Goal: Task Accomplishment & Management: Complete application form

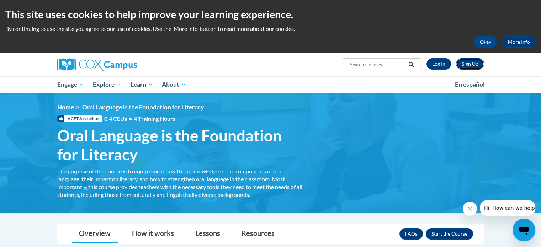
click at [470, 65] on link "Sign Up" at bounding box center [470, 63] width 28 height 11
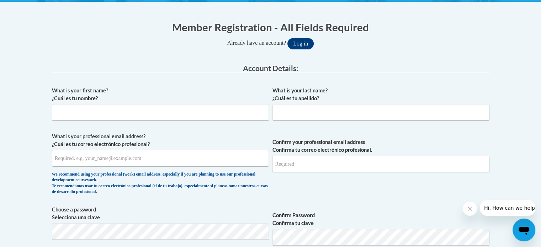
scroll to position [139, 0]
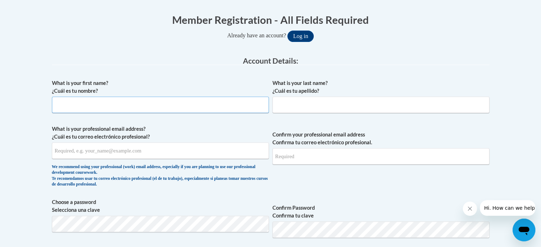
click at [94, 104] on input "What is your first name? ¿Cuál es tu nombre?" at bounding box center [160, 105] width 217 height 16
type input "Motika"
click at [306, 107] on input "What is your last name? ¿Cuál es tu apellido?" at bounding box center [380, 105] width 217 height 16
type input "[PERSON_NAME]"
click at [109, 151] on input "What is your professional email address? ¿Cuál es tu correo electrónico profesi…" at bounding box center [160, 151] width 217 height 16
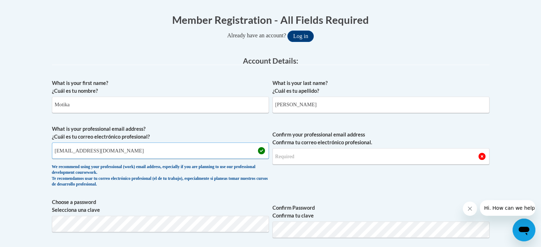
type input "[EMAIL_ADDRESS][DOMAIN_NAME]"
click at [309, 151] on input "Confirm your professional email address Confirma tu correo electrónico profesio…" at bounding box center [380, 156] width 217 height 16
type input "[EMAIL_ADDRESS][DOMAIN_NAME]"
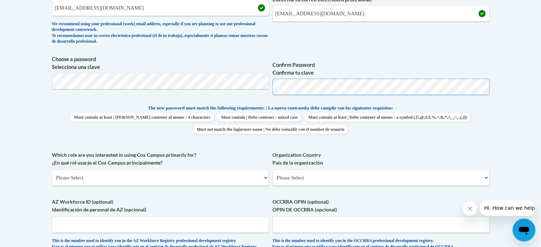
scroll to position [287, 0]
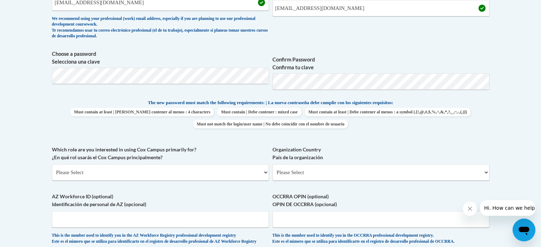
click at [253, 139] on div "What is your first name? ¿Cuál es tu nombre? [PERSON_NAME] What is your last na…" at bounding box center [270, 89] width 437 height 324
click at [168, 171] on select "Please Select College/University | Colegio/Universidad Community/Nonprofit Part…" at bounding box center [160, 172] width 217 height 16
select select "5a18ea06-2b54-4451-96f2-d152daf9eac5"
click at [52, 164] on select "Please Select College/University | Colegio/Universidad Community/Nonprofit Part…" at bounding box center [160, 172] width 217 height 16
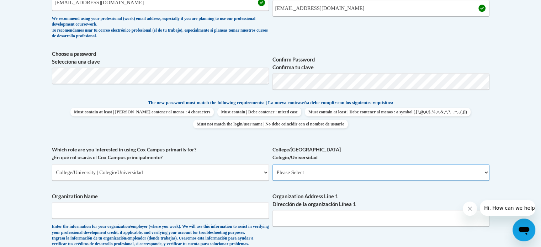
click at [358, 167] on select "Please Select College/University Staff | Empleado universitario College/Univers…" at bounding box center [380, 172] width 217 height 16
select select "99b32b07-cffc-426c-8bf6-0cd77760d84b"
click at [272, 164] on select "Please Select College/University Staff | Empleado universitario College/Univers…" at bounding box center [380, 172] width 217 height 16
click at [188, 207] on input "Organization Name" at bounding box center [160, 210] width 217 height 16
type input "[GEOGRAPHIC_DATA]"
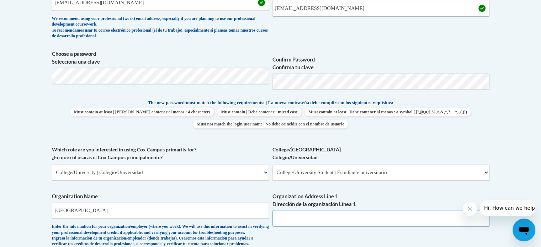
click at [357, 222] on input "Organization Address Line 1 Dirección de la organización Línea 1" at bounding box center [380, 218] width 217 height 16
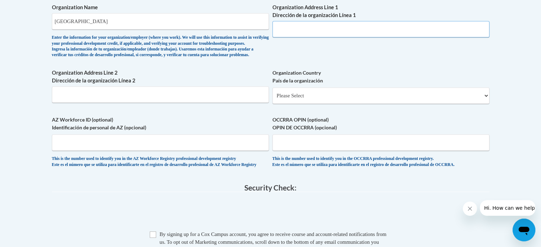
scroll to position [480, 0]
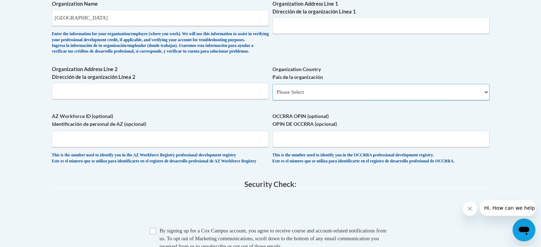
click at [457, 100] on select "Please Select [GEOGRAPHIC_DATA] | [GEOGRAPHIC_DATA] Outside of [GEOGRAPHIC_DATA…" at bounding box center [380, 92] width 217 height 16
select select "ad49bcad-a171-4b2e-b99c-48b446064914"
click at [272, 95] on select "Please Select [GEOGRAPHIC_DATA] | [GEOGRAPHIC_DATA] Outside of [GEOGRAPHIC_DATA…" at bounding box center [380, 92] width 217 height 16
select select
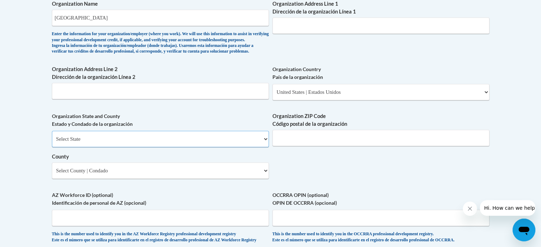
click at [124, 147] on select "Select State [US_STATE] [US_STATE] [US_STATE] [US_STATE] [US_STATE] [US_STATE] …" at bounding box center [160, 139] width 217 height 16
select select "[US_STATE]"
click at [52, 142] on select "Select State [US_STATE] [US_STATE] [US_STATE] [US_STATE] [US_STATE] [US_STATE] …" at bounding box center [160, 139] width 217 height 16
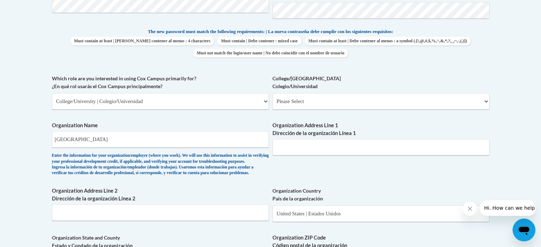
scroll to position [426, 0]
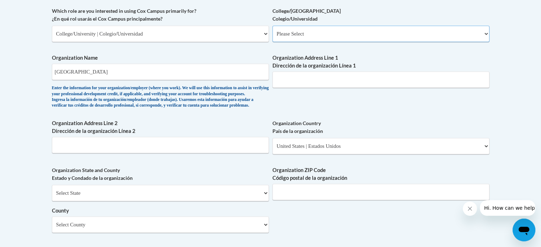
click at [435, 40] on select "Please Select College/University Staff | Empleado universitario College/Univers…" at bounding box center [380, 34] width 217 height 16
select select "99b32b07-cffc-426c-8bf6-0cd77760d84b"
click at [272, 26] on select "Please Select College/University Staff | Empleado universitario College/Univers…" at bounding box center [380, 34] width 217 height 16
click at [435, 57] on label "Organization Address Line 1 Dirección de la organización Línea 1" at bounding box center [380, 62] width 217 height 16
click at [435, 71] on input "Organization Address Line 1 Dirección de la organización Línea 1" at bounding box center [380, 79] width 217 height 16
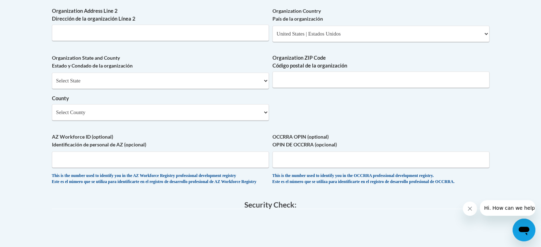
scroll to position [546, 0]
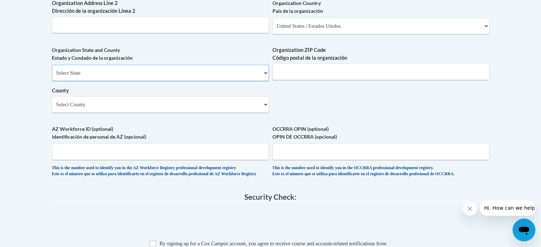
click at [255, 81] on select "Select State [US_STATE] [US_STATE] [US_STATE] [US_STATE] [US_STATE] [US_STATE] …" at bounding box center [160, 73] width 217 height 16
select select "[US_STATE]"
click at [52, 76] on select "Select State [US_STATE] [US_STATE] [US_STATE] [US_STATE] [US_STATE] [US_STATE] …" at bounding box center [160, 73] width 217 height 16
click at [263, 113] on select "Select County Appling [PERSON_NAME] [PERSON_NAME] [PERSON_NAME] [PERSON_NAME] B…" at bounding box center [160, 104] width 217 height 16
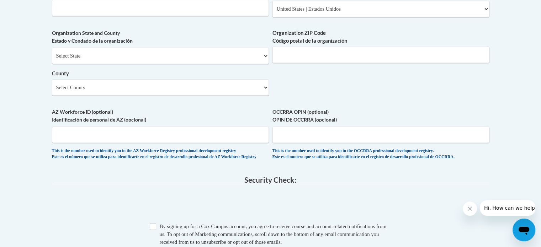
scroll to position [331, 0]
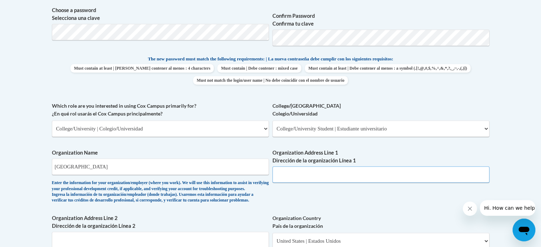
click at [314, 176] on input "Organization Address Line 1 Dirección de la organización Línea 1" at bounding box center [380, 174] width 217 height 16
type input "1500 [PERSON_NAME]"
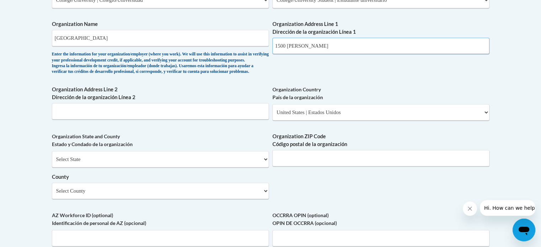
scroll to position [466, 0]
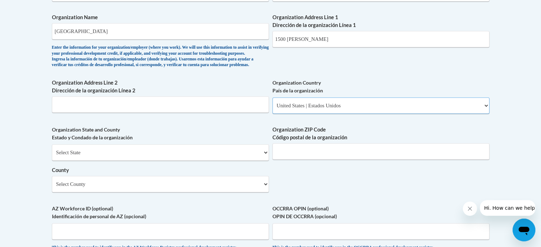
click at [452, 114] on select "Please Select [GEOGRAPHIC_DATA] | [GEOGRAPHIC_DATA] Outside of [GEOGRAPHIC_DATA…" at bounding box center [380, 105] width 217 height 16
click at [459, 89] on div "What is your first name? ¿Cuál es tu nombre? [PERSON_NAME] What is your last na…" at bounding box center [270, 5] width 437 height 515
click at [289, 160] on input "Organization ZIP Code Código postal de la organización" at bounding box center [380, 151] width 217 height 16
type input "31698"
click at [222, 192] on select "Select County Appling [PERSON_NAME] [PERSON_NAME] [PERSON_NAME] [PERSON_NAME] B…" at bounding box center [160, 184] width 217 height 16
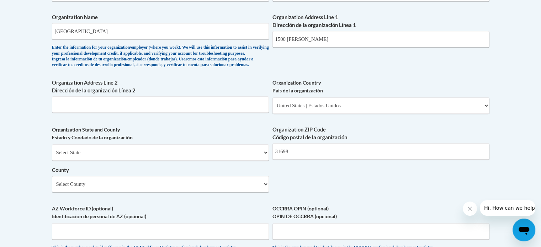
click at [309, 189] on div "What is your first name? ¿Cuál es tu nombre? [PERSON_NAME] What is your last na…" at bounding box center [270, 5] width 437 height 515
click at [245, 192] on select "Select County Appling [PERSON_NAME] [PERSON_NAME] [PERSON_NAME] [PERSON_NAME] B…" at bounding box center [160, 184] width 217 height 16
select select "Lowndes"
click at [52, 188] on select "Select County Appling [PERSON_NAME] [PERSON_NAME] [PERSON_NAME] [PERSON_NAME] B…" at bounding box center [160, 184] width 217 height 16
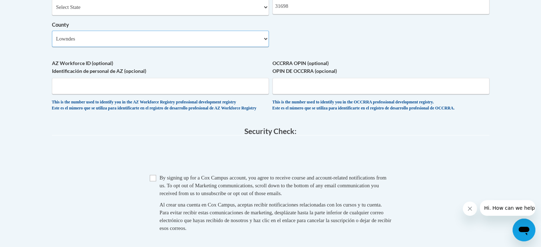
scroll to position [613, 0]
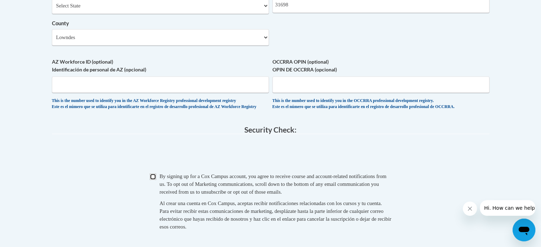
click at [154, 180] on input "Checkbox" at bounding box center [153, 176] width 6 height 6
checkbox input "true"
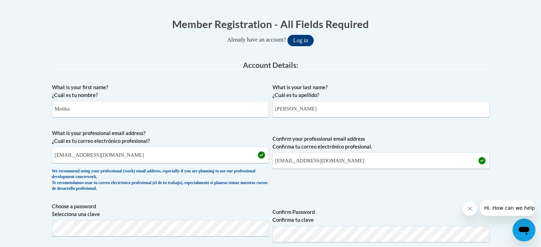
scroll to position [664, 0]
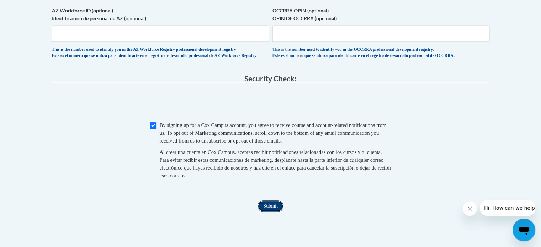
click at [277, 212] on input "Submit" at bounding box center [270, 205] width 26 height 11
